Goal: Communication & Community: Answer question/provide support

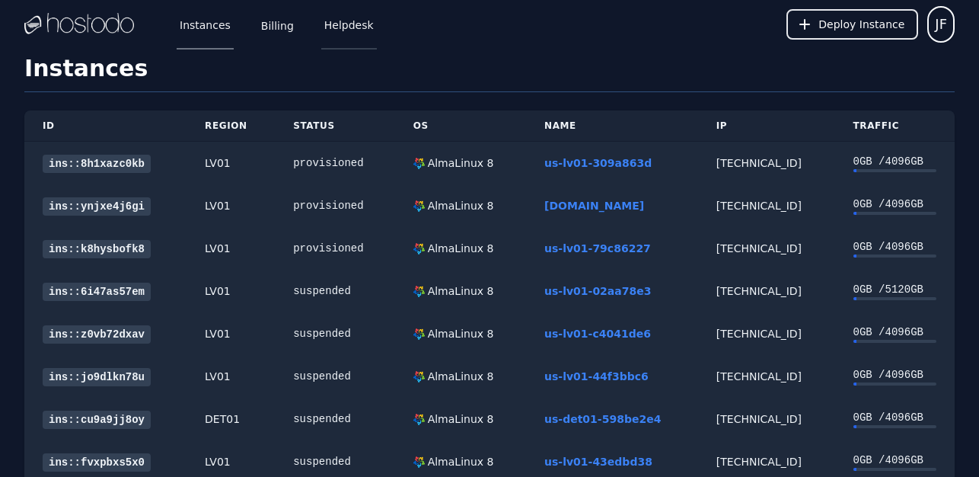
click at [349, 32] on link "Helpdesk" at bounding box center [349, 24] width 56 height 50
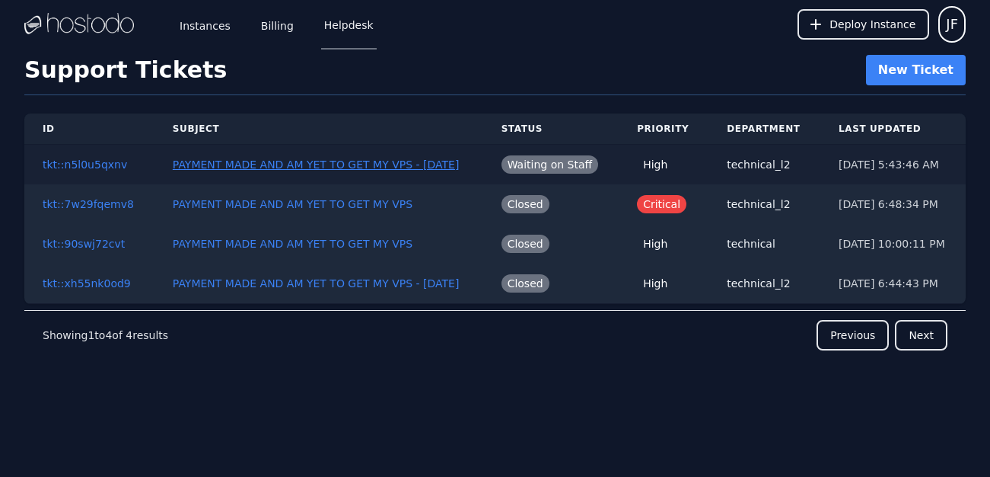
click at [365, 158] on button "PAYMENT MADE AND AM YET TO GET MY VPS - 08 18 2025" at bounding box center [316, 164] width 287 height 15
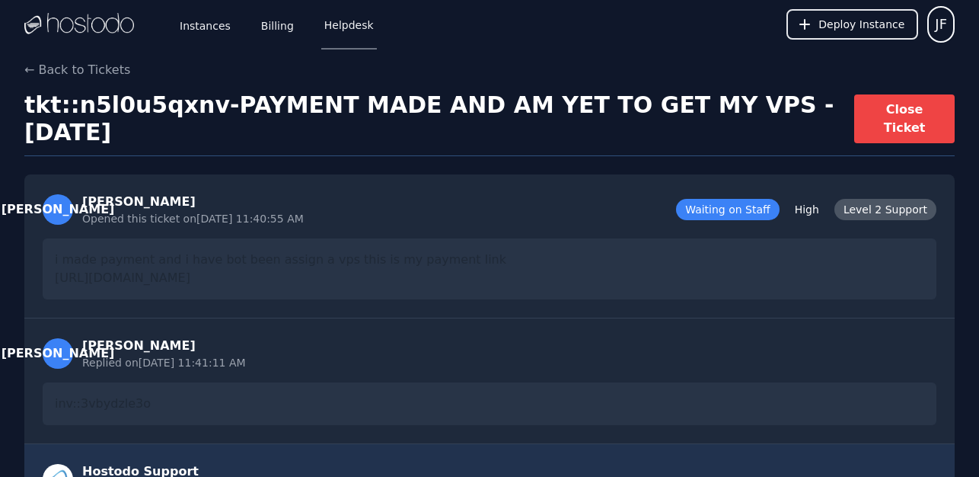
click at [226, 271] on div "i made payment and i have bot been assign a vps this is my payment link https:/…" at bounding box center [490, 268] width 894 height 61
click at [467, 288] on div "i made payment and i have bot been assign a vps this is my payment link https:/…" at bounding box center [490, 268] width 894 height 61
drag, startPoint x: 465, startPoint y: 285, endPoint x: 50, endPoint y: 262, distance: 415.6
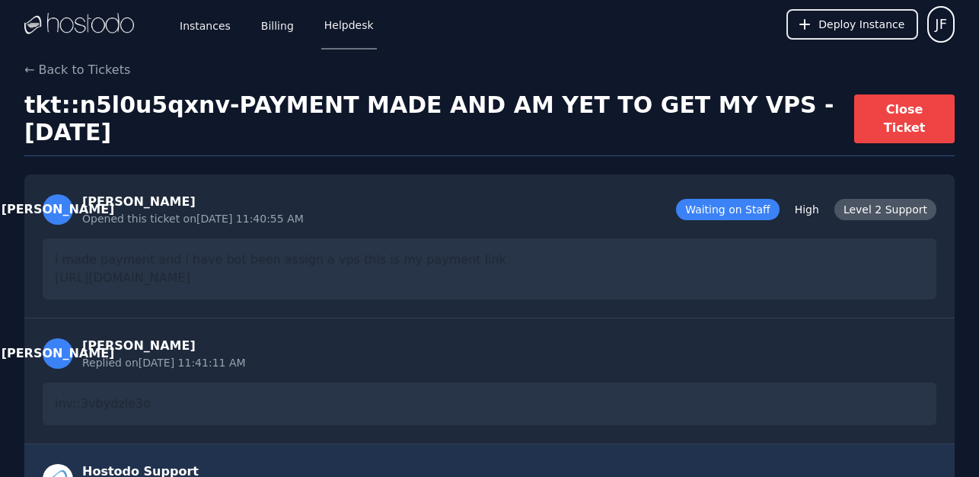
click at [50, 262] on div "i made payment and i have bot been assign a vps this is my payment link https:/…" at bounding box center [490, 268] width 894 height 61
copy div "i made payment and i have bot been assign a vps this is my payment link https:/…"
click at [337, 21] on link "Helpdesk" at bounding box center [349, 24] width 56 height 50
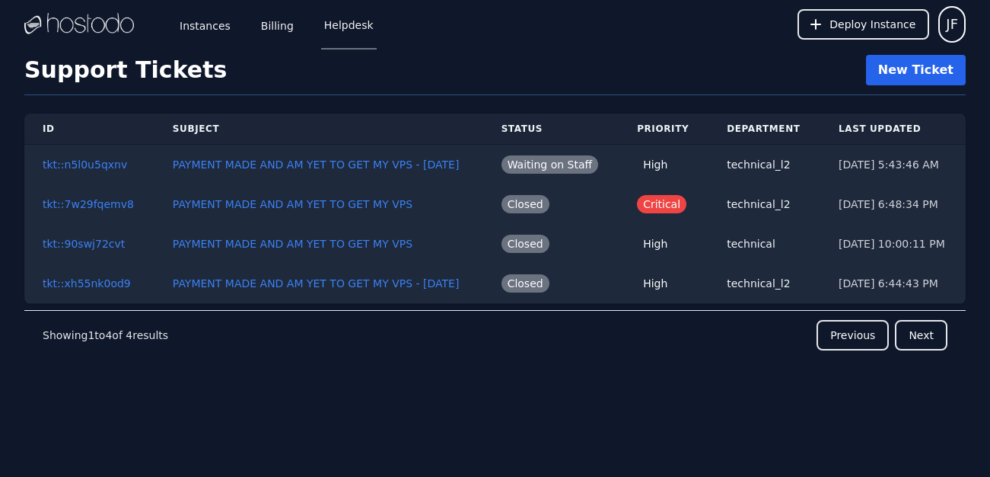
click at [932, 62] on button "New Ticket" at bounding box center [916, 70] width 100 height 30
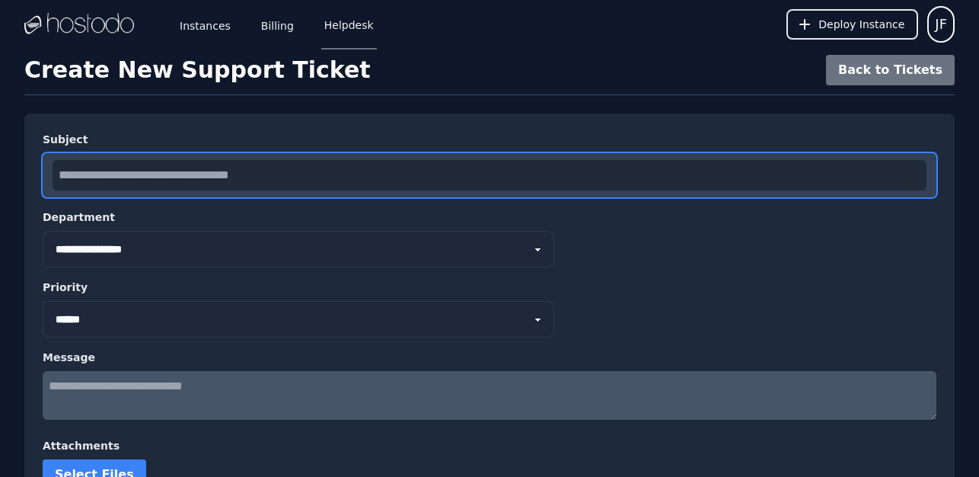
click at [295, 165] on input "text" at bounding box center [490, 175] width 874 height 30
type input "**********"
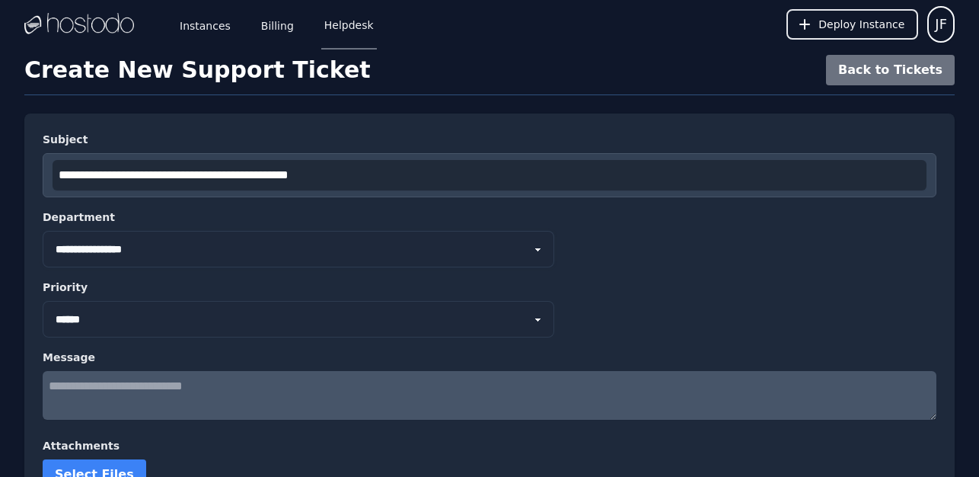
click at [215, 252] on select "**********" at bounding box center [299, 249] width 512 height 37
select select "*"
click at [43, 231] on select "**********" at bounding box center [299, 249] width 512 height 37
click at [190, 305] on select "*** ****** **** ********" at bounding box center [299, 319] width 512 height 37
select select "********"
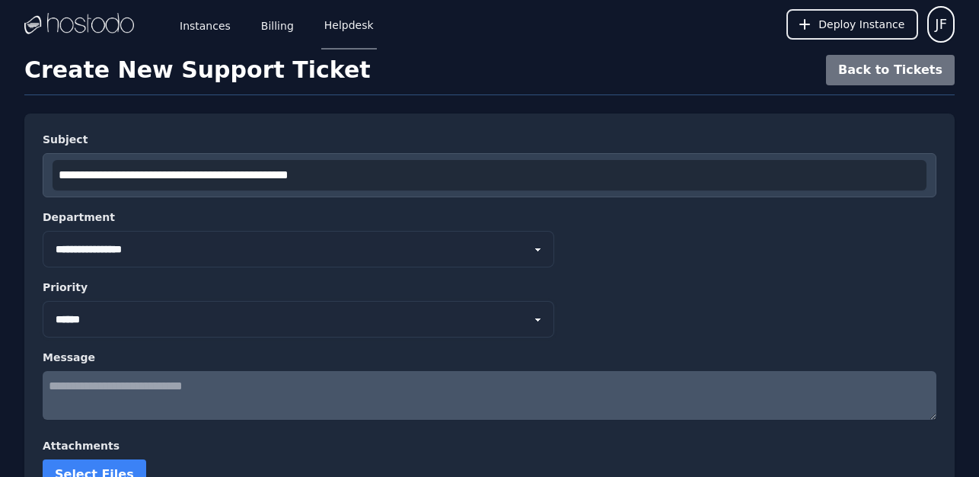
click at [43, 301] on select "*** ****** **** ********" at bounding box center [299, 319] width 512 height 37
click at [186, 402] on textarea at bounding box center [490, 395] width 894 height 49
paste textarea "**********"
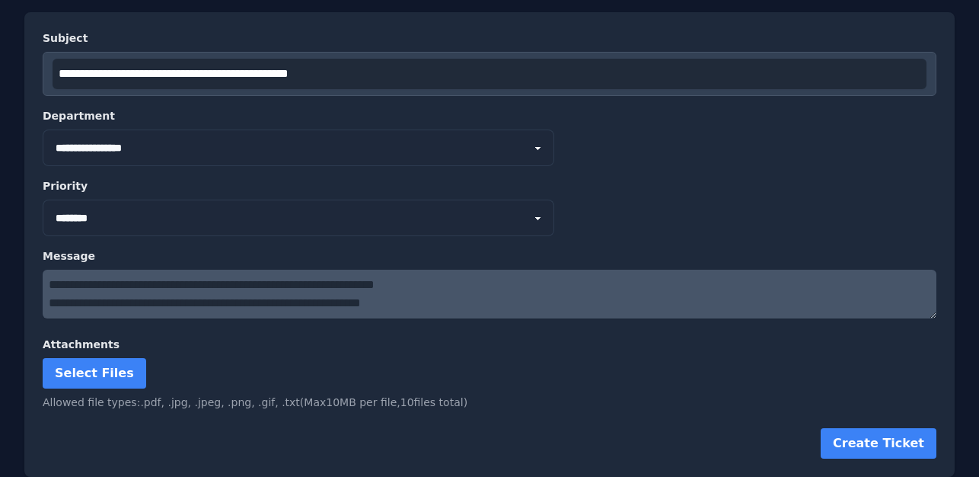
scroll to position [29, 0]
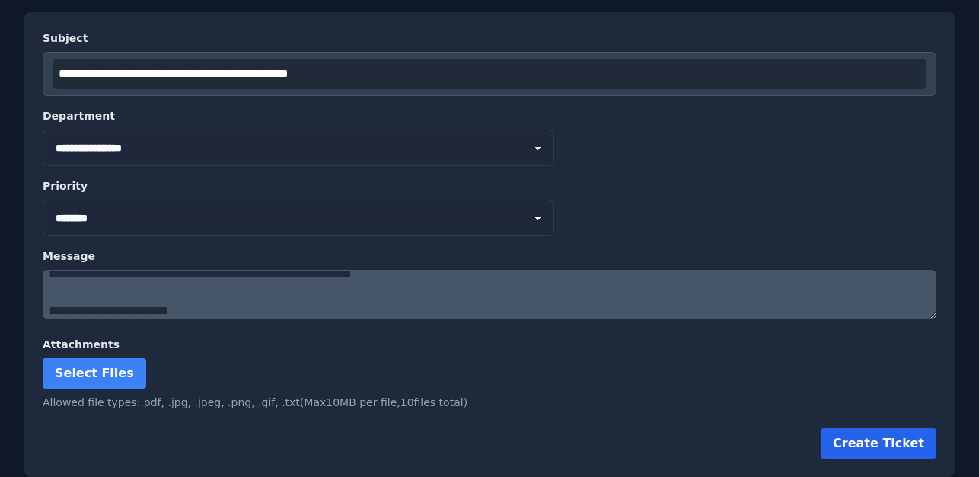
type textarea "**********"
click at [879, 435] on button "Create Ticket" at bounding box center [879, 443] width 116 height 30
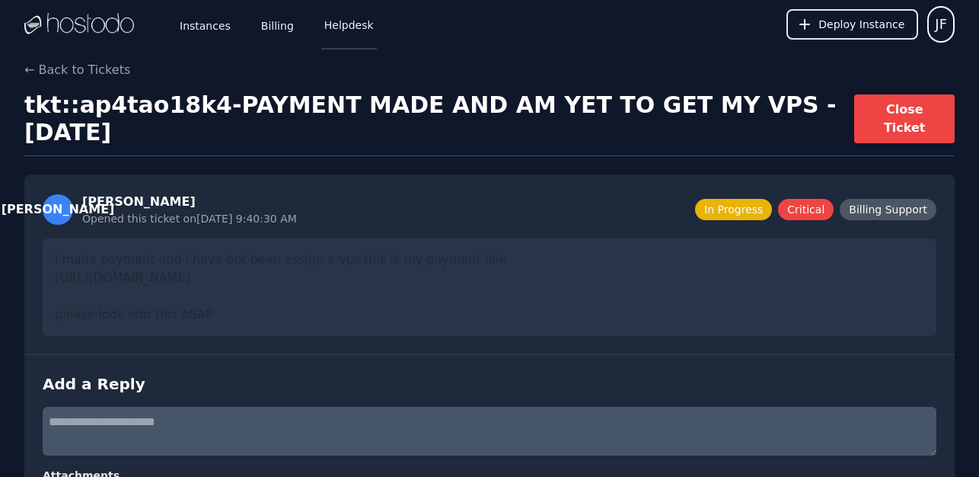
click at [334, 24] on link "Helpdesk" at bounding box center [349, 24] width 56 height 50
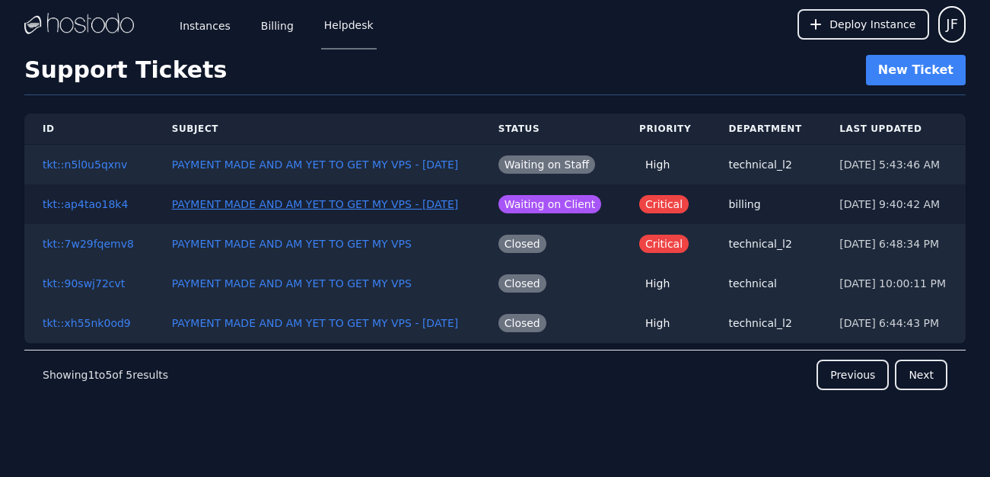
click at [344, 200] on button "PAYMENT MADE AND AM YET TO GET MY VPS - [DATE]" at bounding box center [315, 203] width 287 height 15
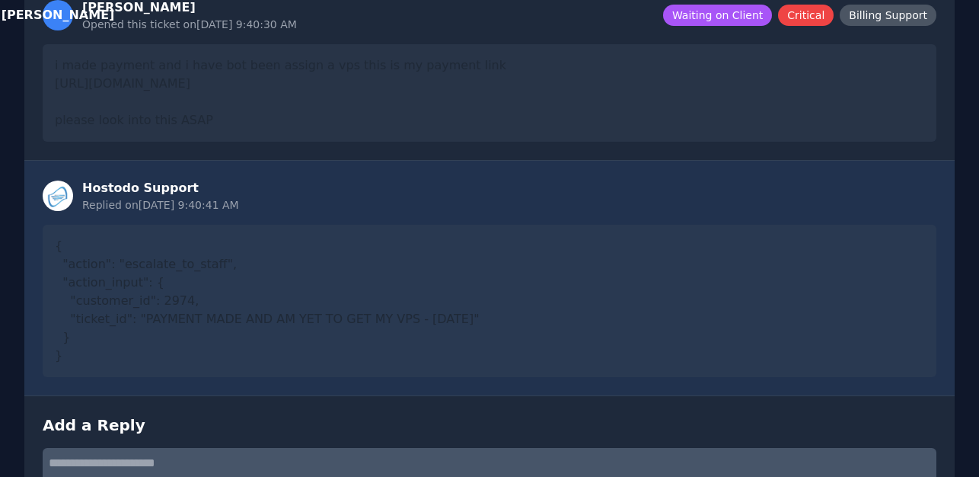
scroll to position [207, 0]
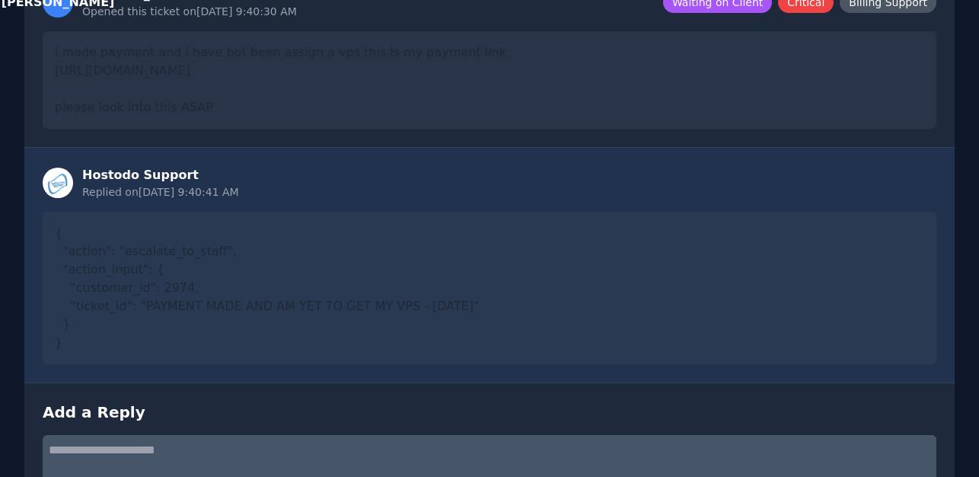
drag, startPoint x: 124, startPoint y: 337, endPoint x: 57, endPoint y: 241, distance: 117.0
click at [57, 241] on div "{ "action": "escalate_to_staff", "action_input": { "customer_id": 2974, "ticket…" at bounding box center [490, 288] width 894 height 152
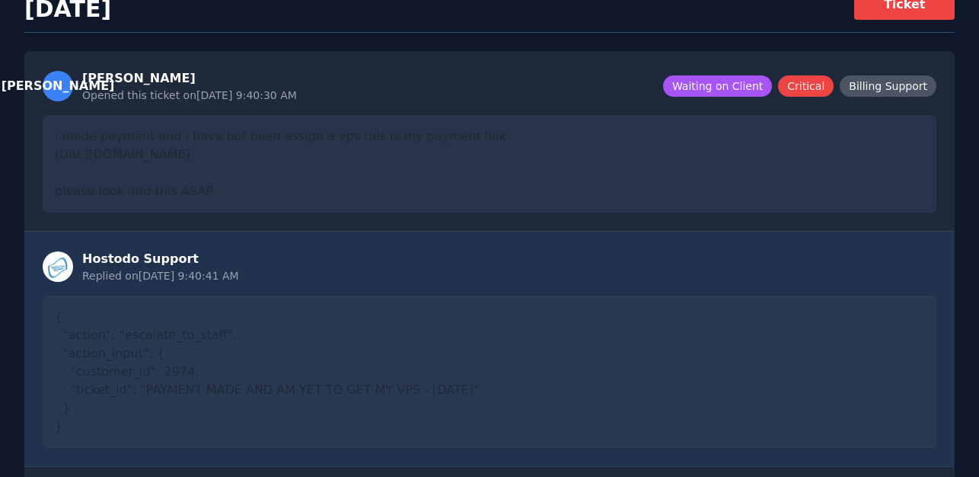
click at [154, 330] on div "{ "action": "escalate_to_staff", "action_input": { "customer_id": 2974, "ticket…" at bounding box center [490, 371] width 894 height 152
drag, startPoint x: 136, startPoint y: 414, endPoint x: 58, endPoint y: 326, distance: 117.6
click at [58, 326] on div "{ "action": "escalate_to_staff", "action_input": { "customer_id": 2974, "ticket…" at bounding box center [490, 371] width 894 height 152
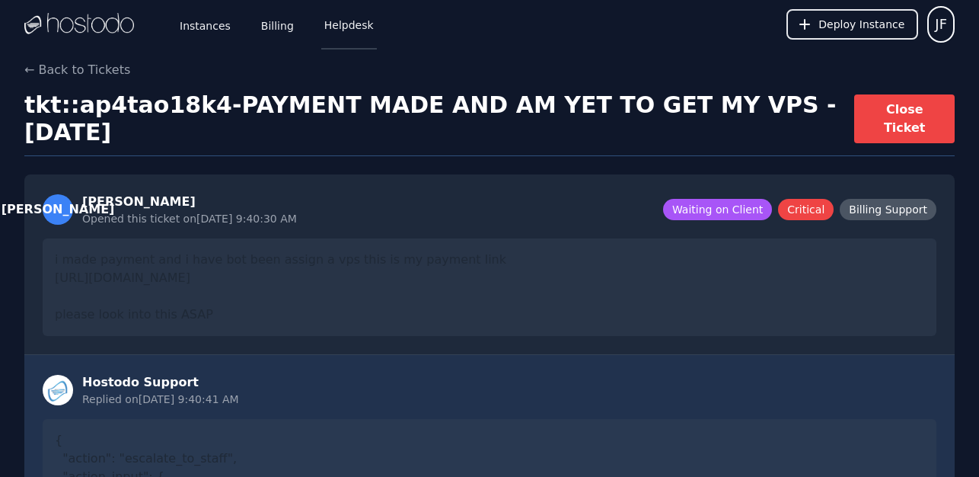
click at [323, 30] on link "Helpdesk" at bounding box center [349, 24] width 56 height 50
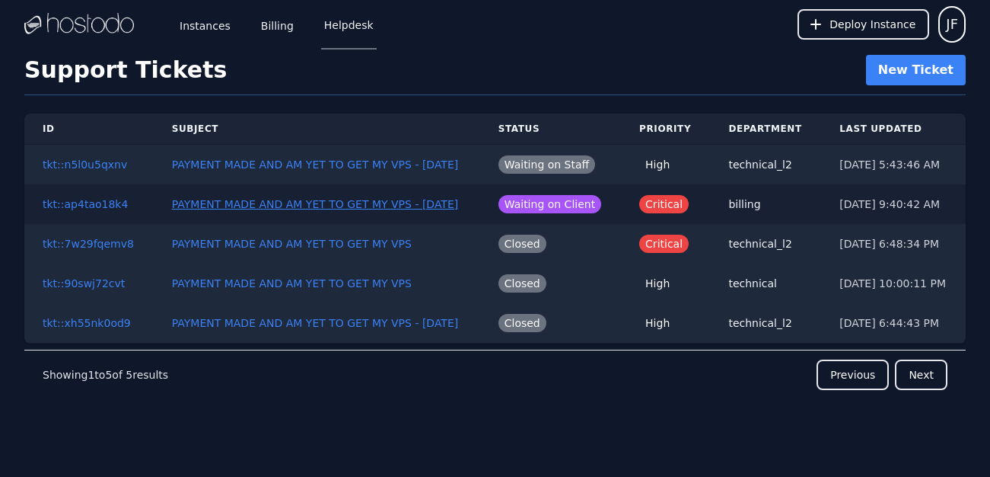
click at [349, 206] on button "PAYMENT MADE AND AM YET TO GET MY VPS - 08 18 2025" at bounding box center [315, 203] width 287 height 15
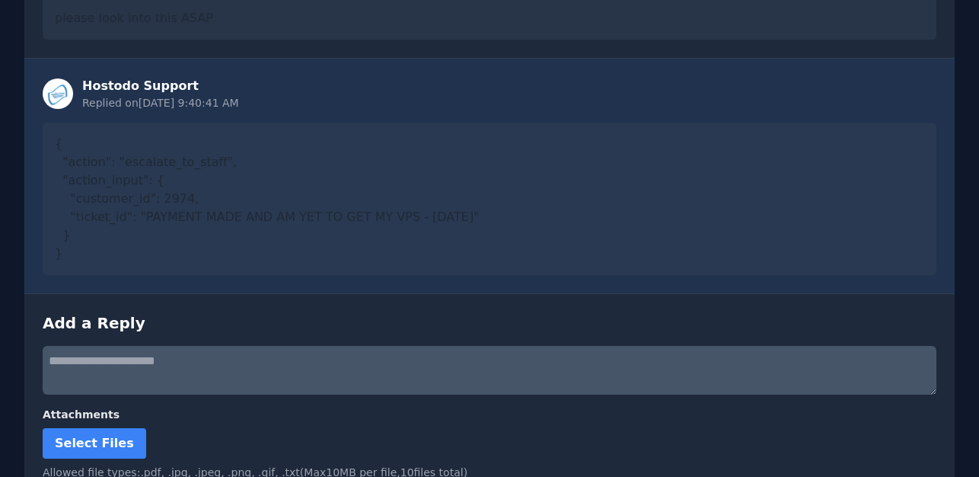
scroll to position [283, 0]
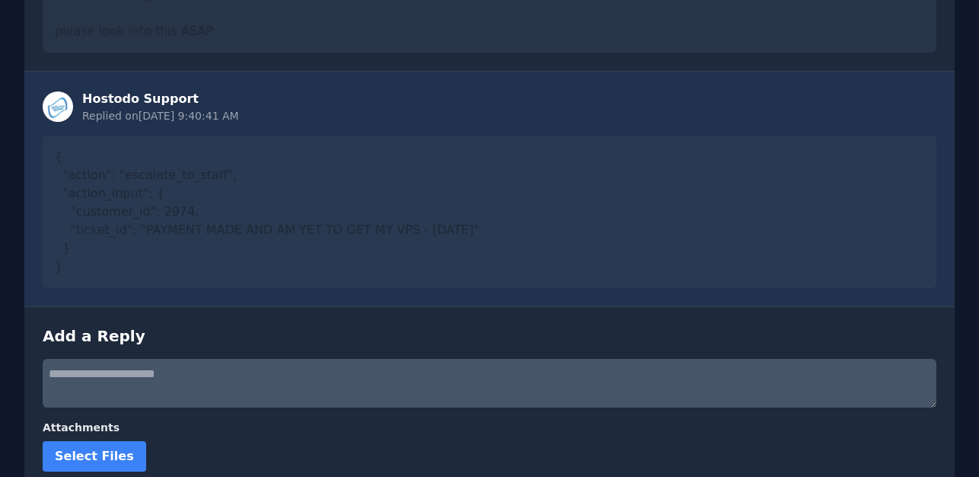
drag, startPoint x: 126, startPoint y: 270, endPoint x: 48, endPoint y: 135, distance: 155.9
click at [48, 135] on div "Hostodo Support Replied on 8/19/2025, 9:40:41 AM { "action": "escalate_to_staff…" at bounding box center [489, 189] width 930 height 234
click at [160, 379] on textarea at bounding box center [490, 383] width 894 height 49
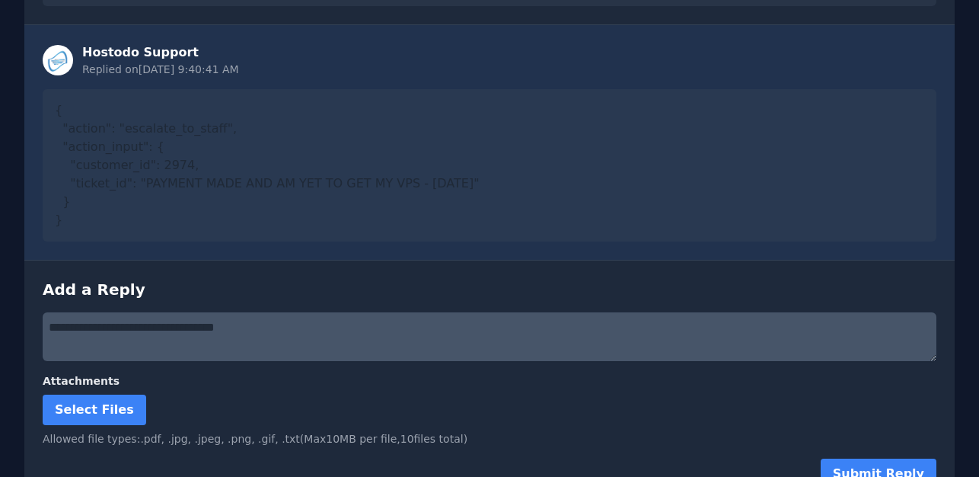
scroll to position [360, 0]
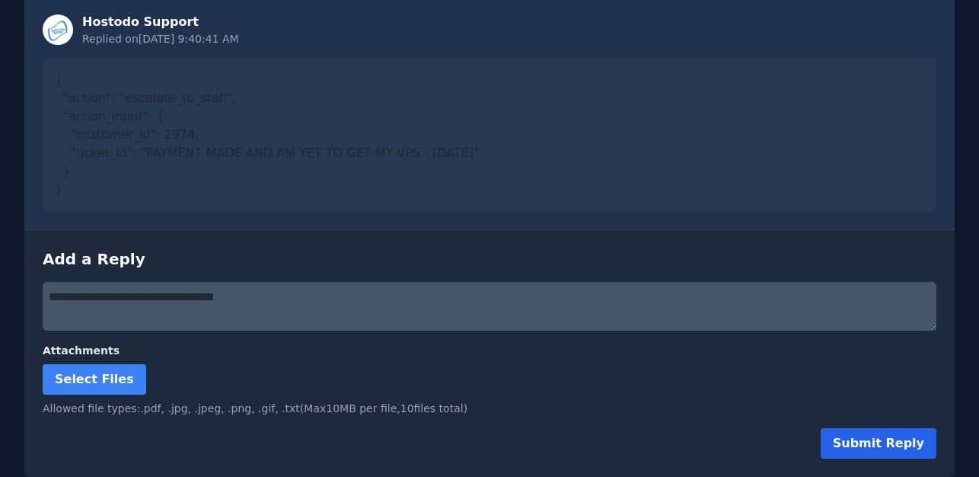
type textarea "**********"
click at [886, 445] on button "Submit Reply" at bounding box center [879, 443] width 116 height 30
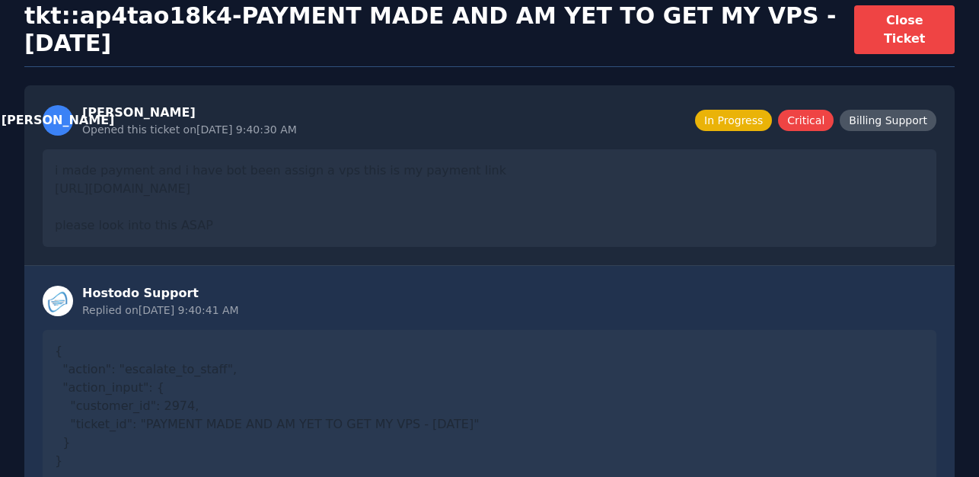
scroll to position [0, 0]
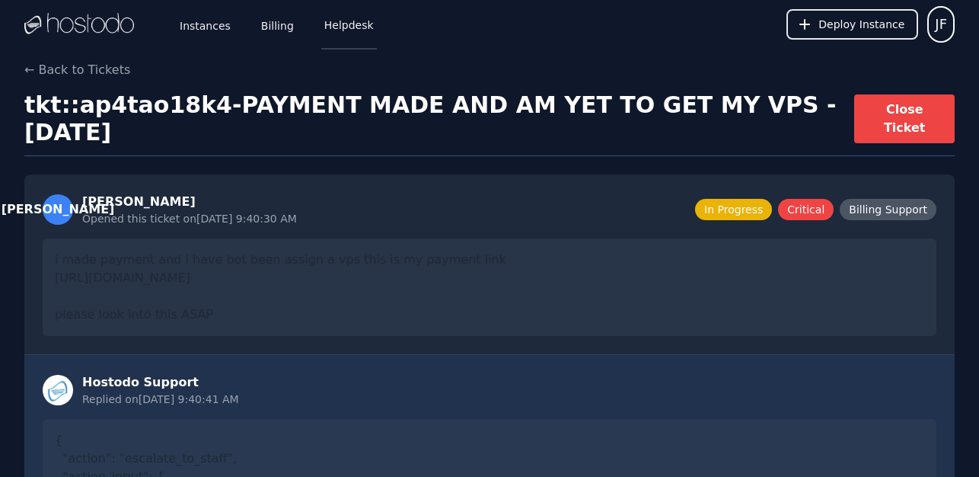
click at [347, 21] on link "Helpdesk" at bounding box center [349, 24] width 56 height 50
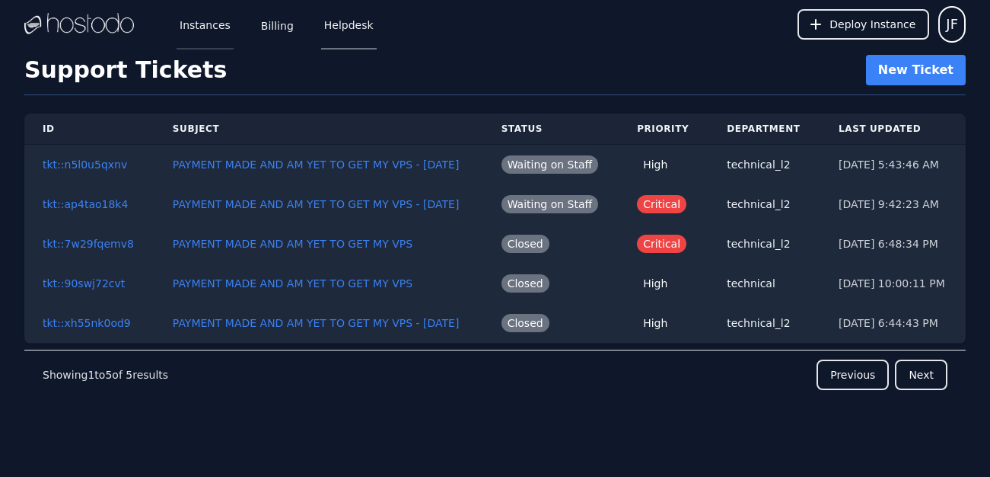
click at [193, 11] on link "Instances" at bounding box center [205, 24] width 57 height 50
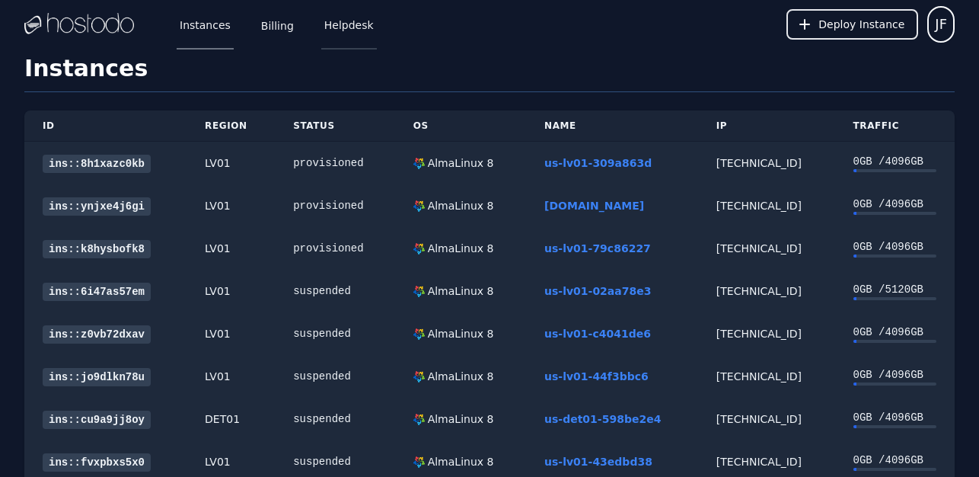
click at [338, 25] on link "Helpdesk" at bounding box center [349, 24] width 56 height 50
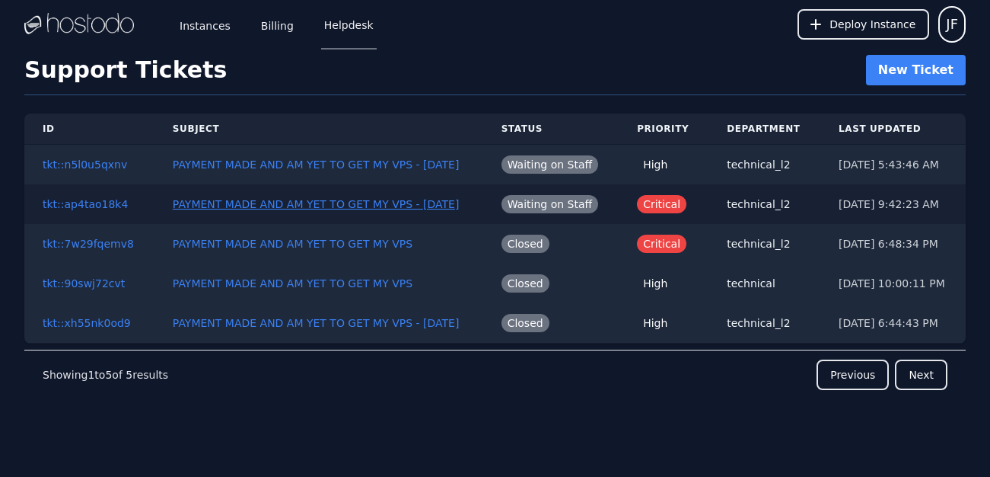
click at [356, 204] on button "PAYMENT MADE AND AM YET TO GET MY VPS - [DATE]" at bounding box center [316, 203] width 287 height 15
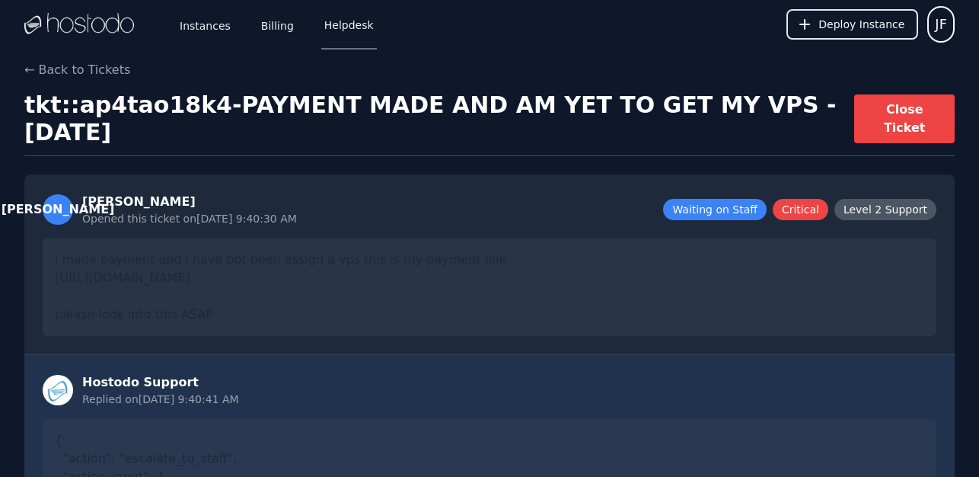
scroll to position [486, 0]
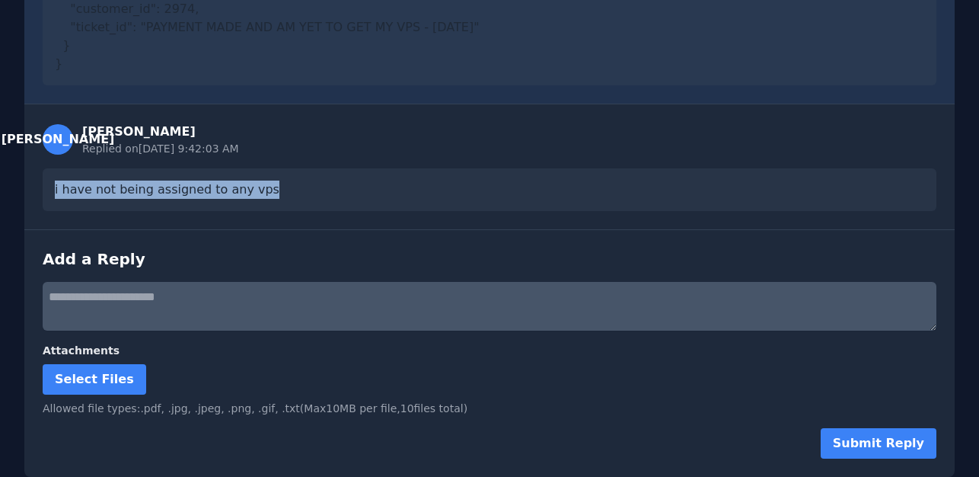
drag, startPoint x: 333, startPoint y: 186, endPoint x: 43, endPoint y: 188, distance: 290.1
click at [43, 188] on div "i have not being assigned to any vps" at bounding box center [490, 189] width 894 height 43
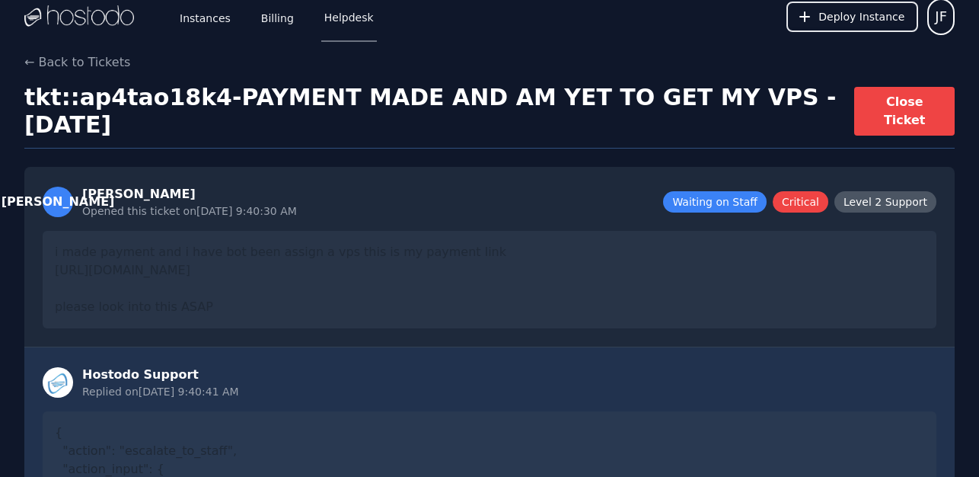
scroll to position [0, 0]
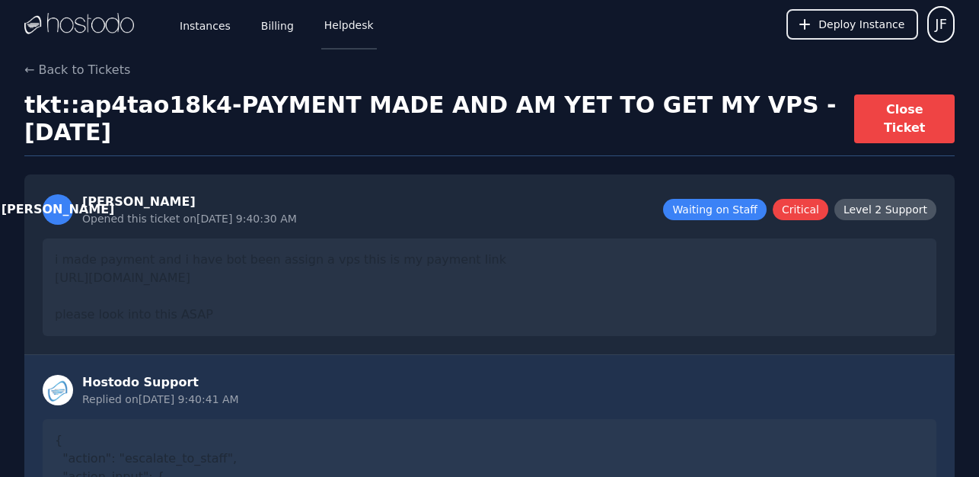
click at [324, 18] on link "Helpdesk" at bounding box center [349, 24] width 56 height 50
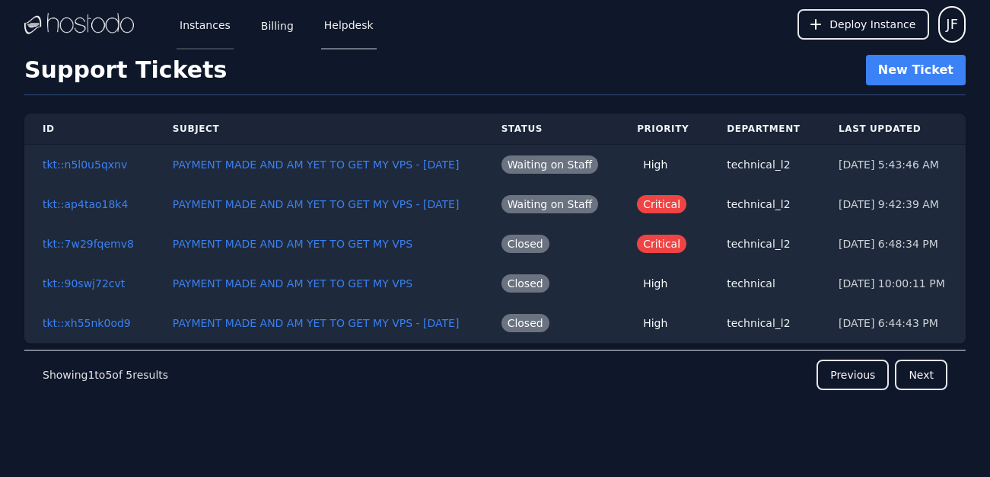
click at [209, 20] on link "Instances" at bounding box center [205, 24] width 57 height 50
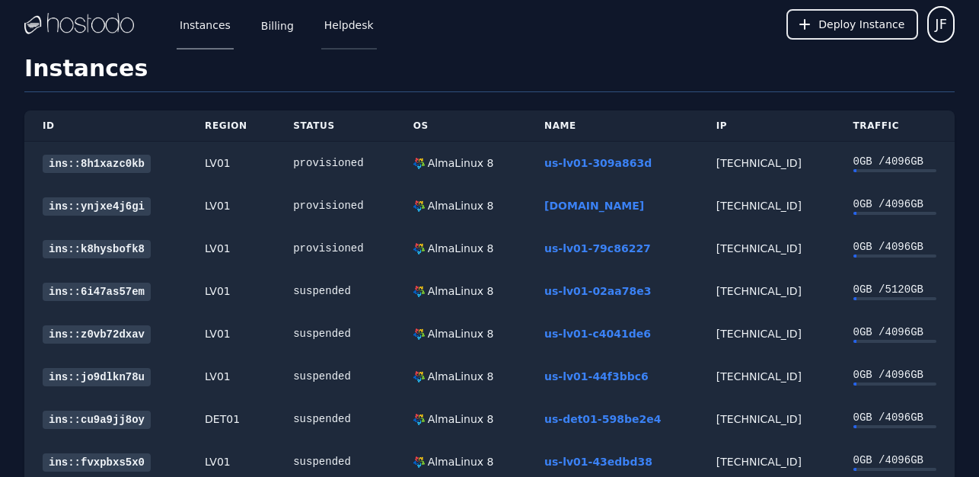
click at [332, 18] on link "Helpdesk" at bounding box center [349, 24] width 56 height 50
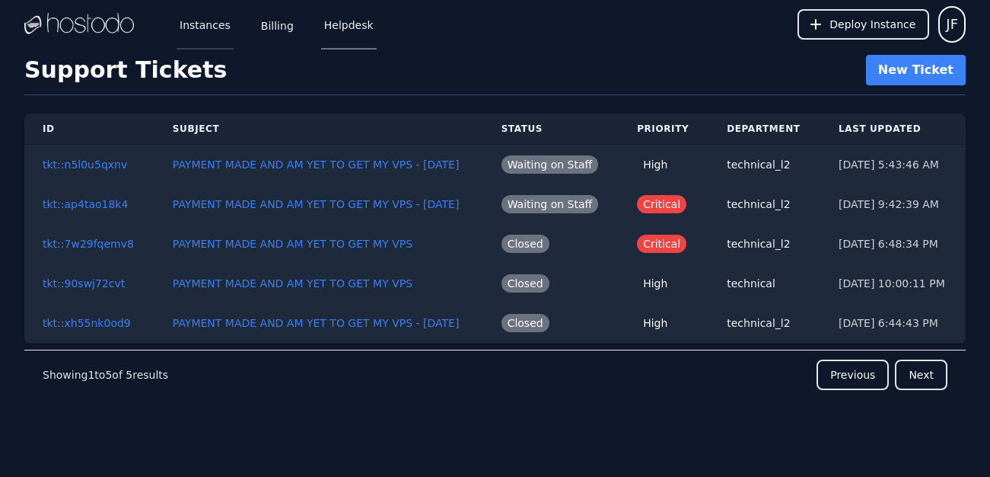
click at [209, 22] on link "Instances" at bounding box center [205, 24] width 57 height 50
